Goal: Check status: Check status

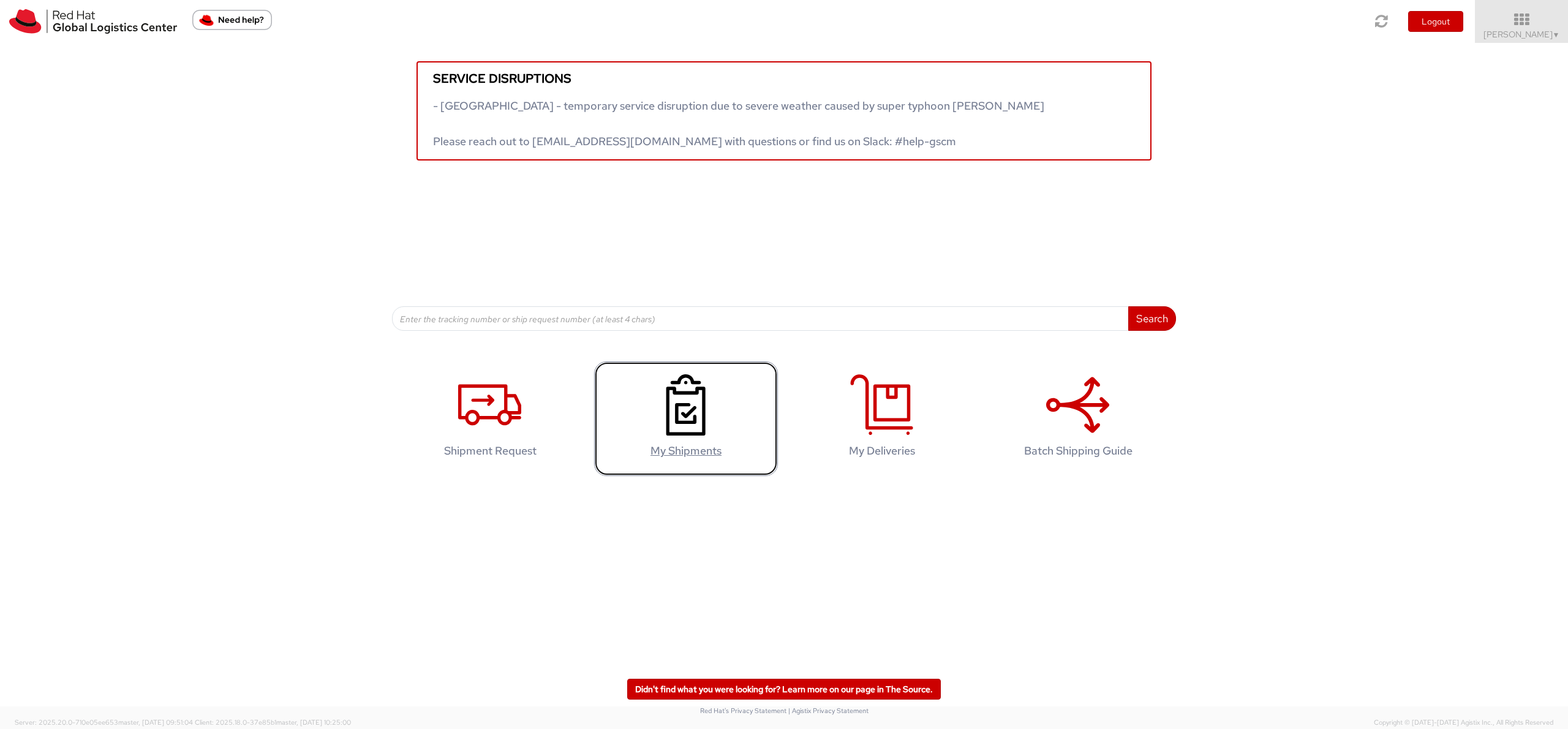
click at [667, 403] on use at bounding box center [686, 405] width 39 height 61
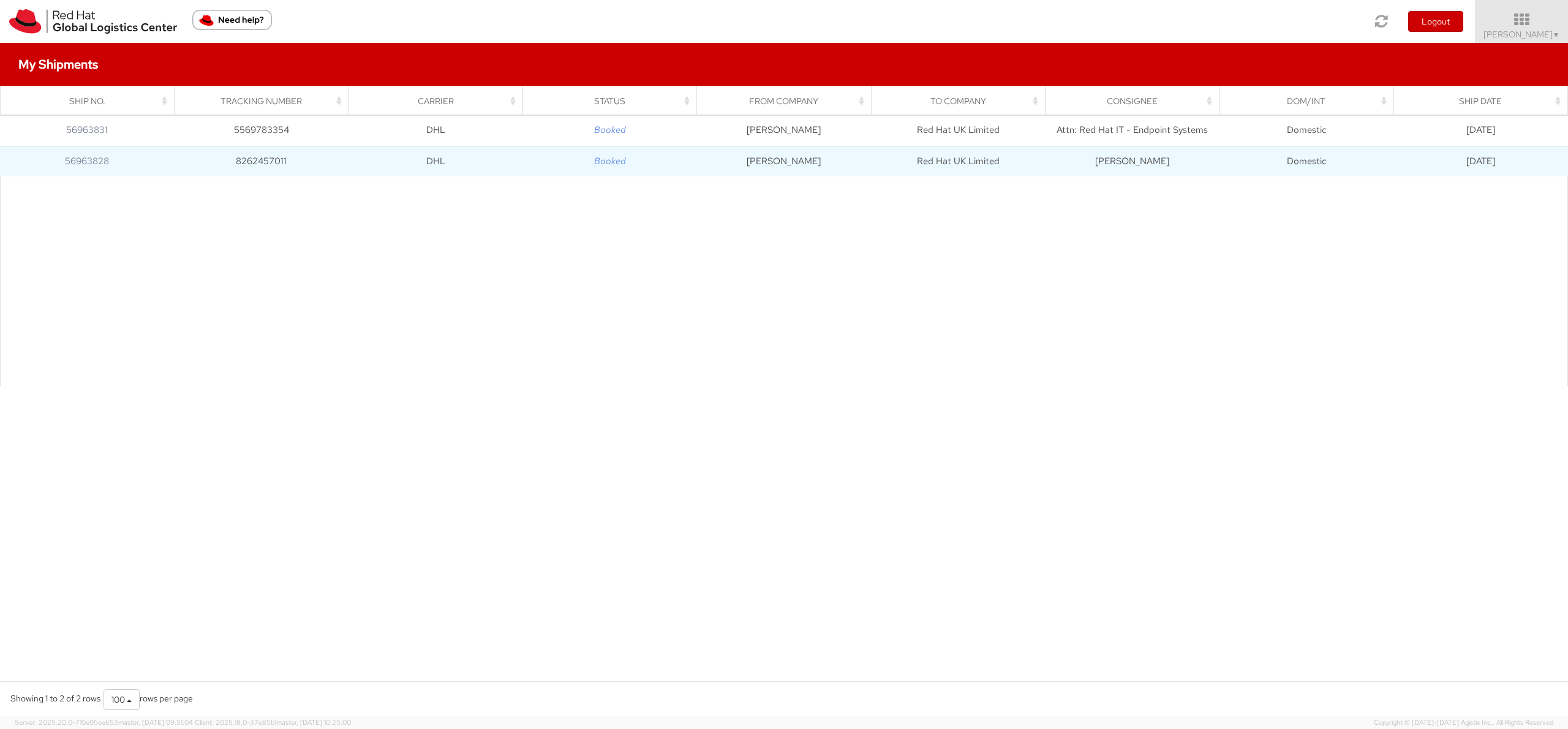
click at [661, 161] on td "Booked" at bounding box center [609, 161] width 174 height 31
click at [97, 162] on link "56963828" at bounding box center [87, 161] width 44 height 12
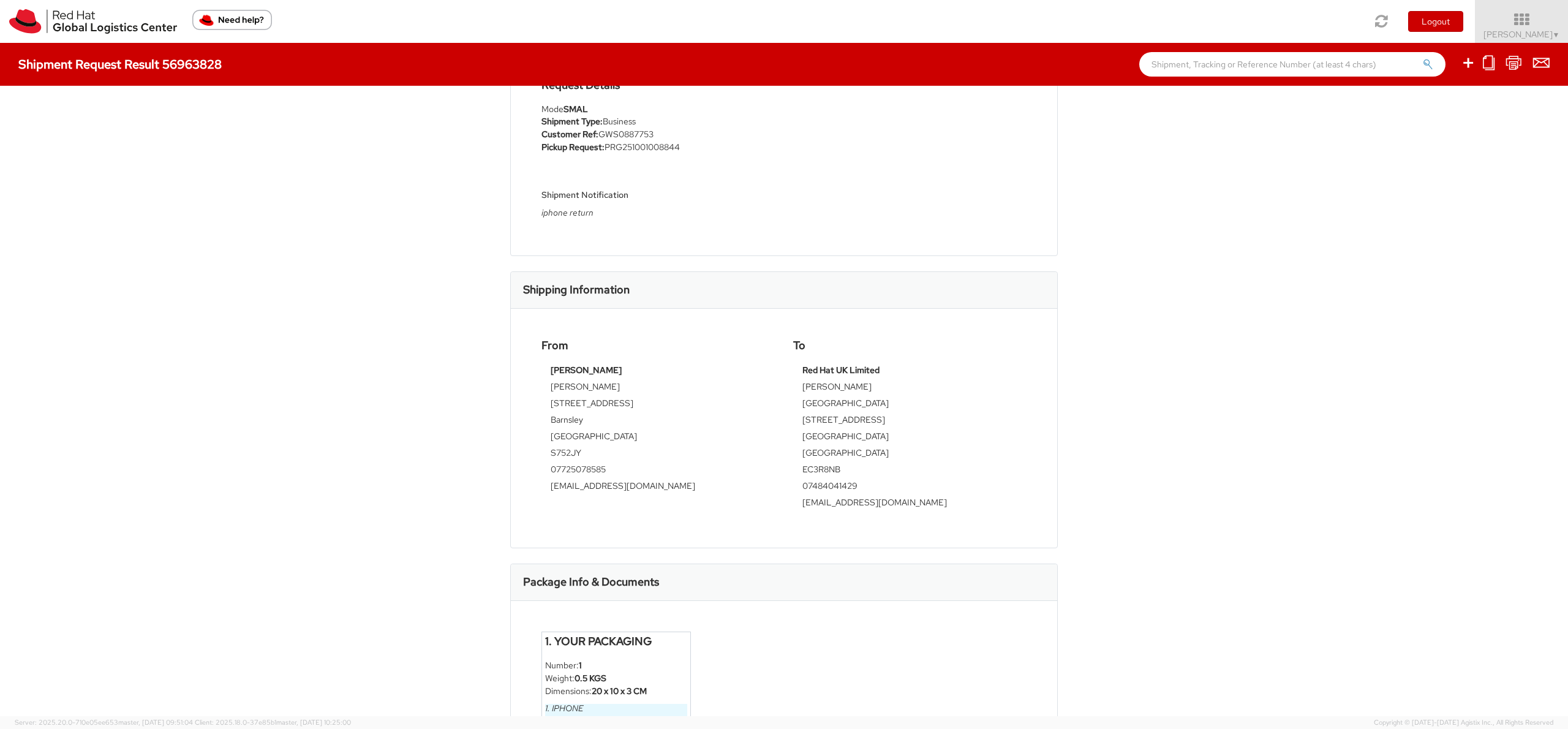
scroll to position [153, 0]
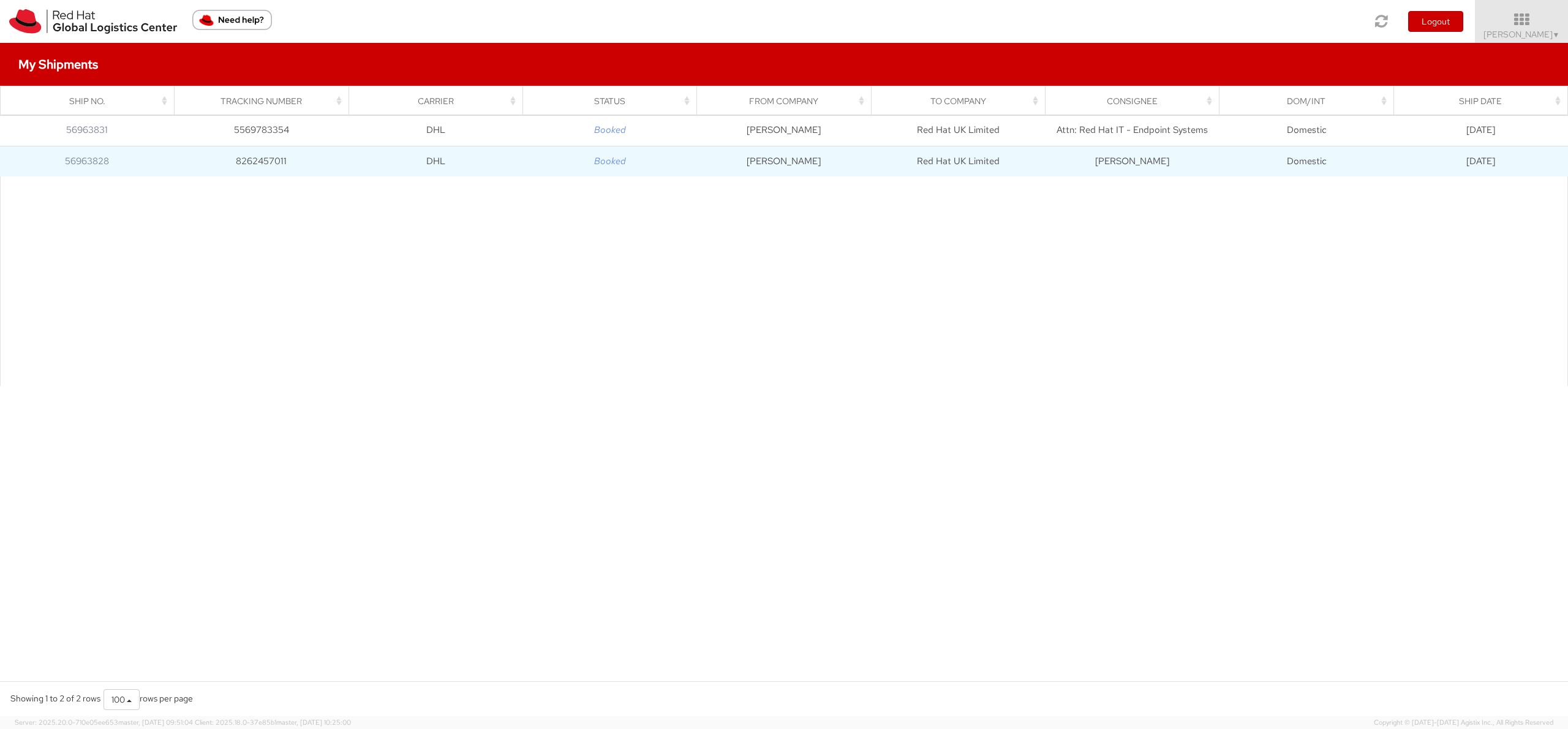
click at [641, 168] on td "Booked" at bounding box center [609, 161] width 174 height 31
click at [608, 165] on icon "Booked" at bounding box center [610, 161] width 32 height 12
click at [274, 159] on td "8262457011" at bounding box center [261, 161] width 174 height 31
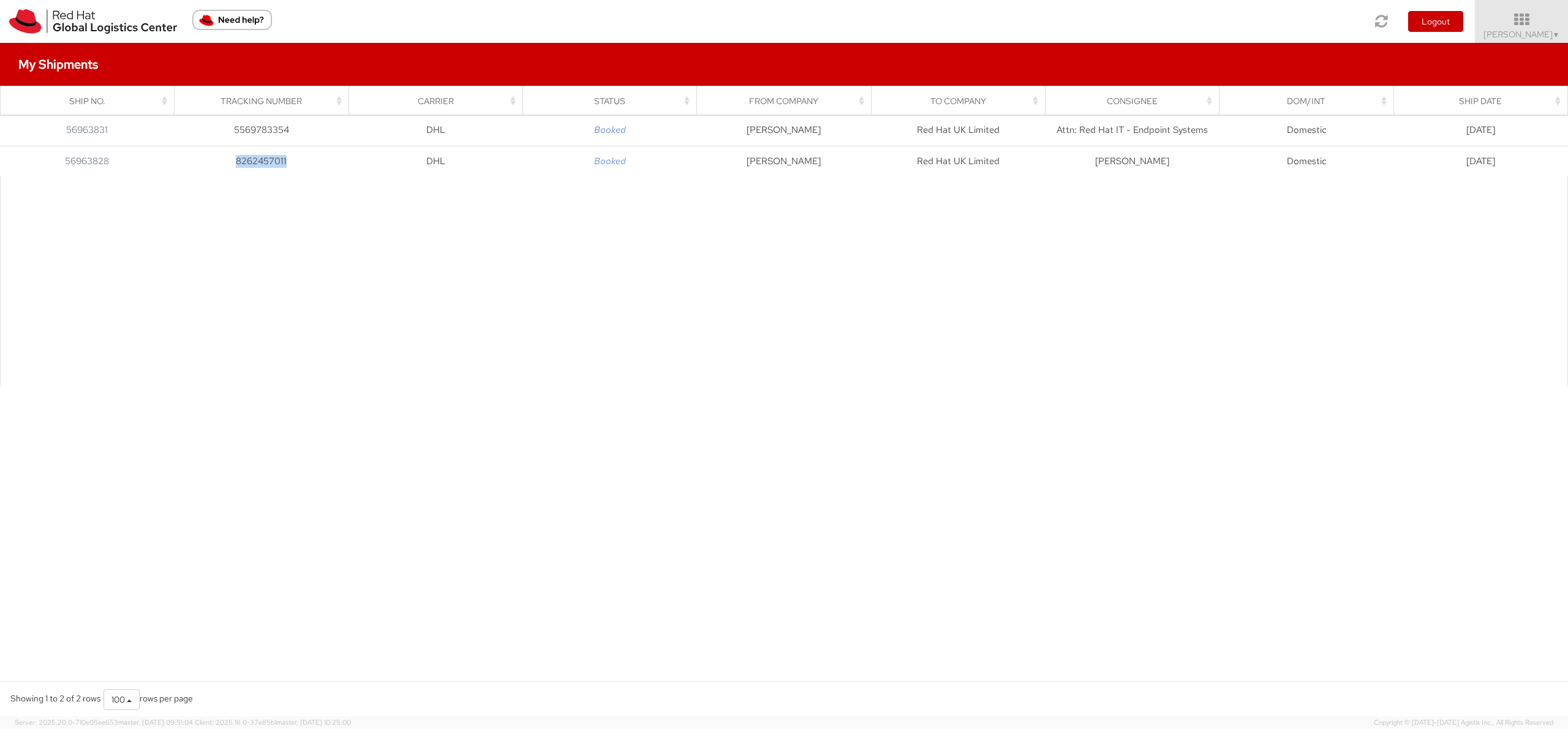
copy td "8262457011"
